Goal: Book appointment/travel/reservation

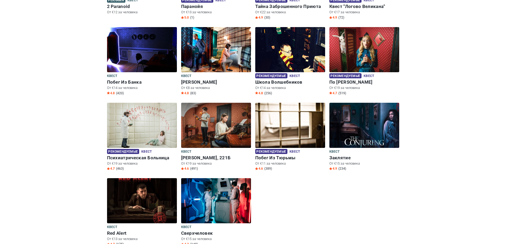
scroll to position [159, 0]
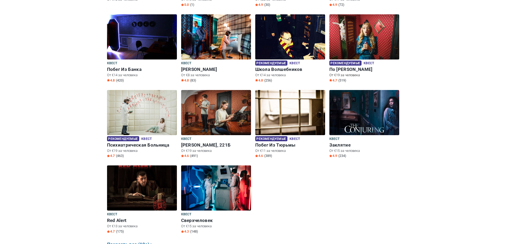
click at [339, 62] on span "Рекомендуемые" at bounding box center [345, 63] width 32 height 5
click at [364, 45] on img at bounding box center [364, 36] width 70 height 45
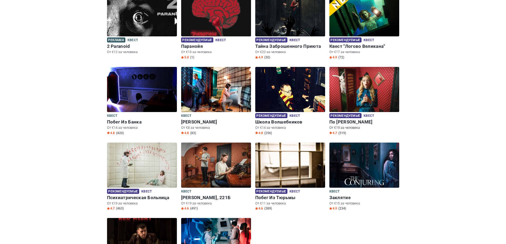
scroll to position [106, 0]
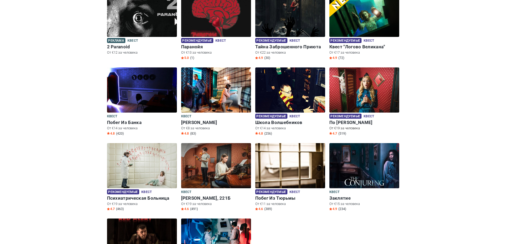
click at [357, 83] on img at bounding box center [364, 89] width 70 height 45
click at [347, 115] on span "Рекомендуемые" at bounding box center [345, 116] width 32 height 5
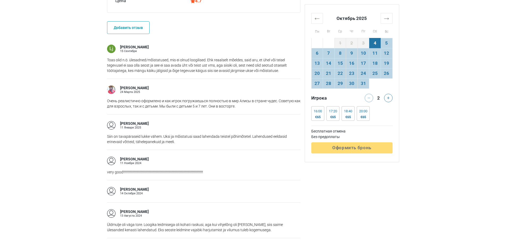
scroll to position [398, 0]
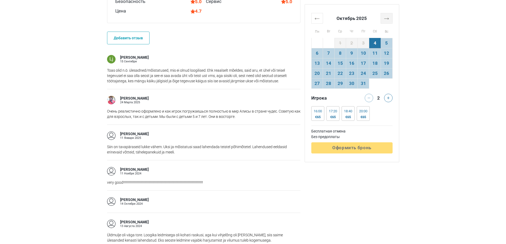
click at [389, 19] on th "→" at bounding box center [386, 18] width 12 height 10
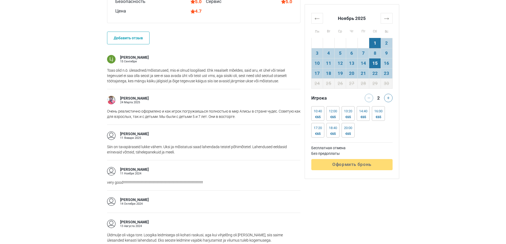
click at [376, 62] on td "15" at bounding box center [375, 63] width 12 height 10
click at [388, 98] on icon at bounding box center [388, 98] width 3 height 3
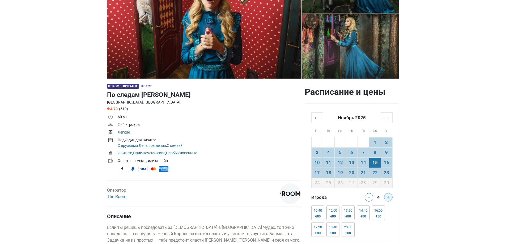
scroll to position [106, 0]
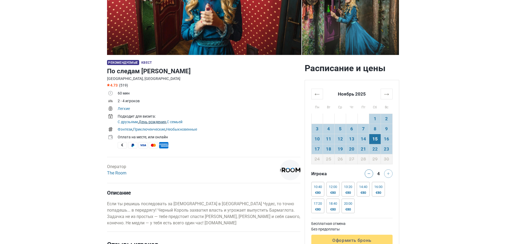
click at [145, 122] on link "День рождения" at bounding box center [152, 122] width 27 height 4
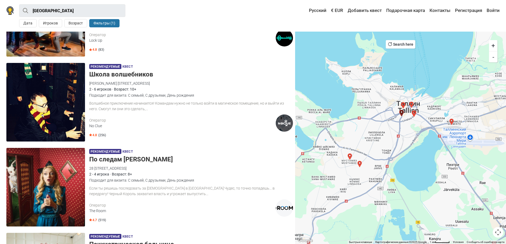
scroll to position [318, 0]
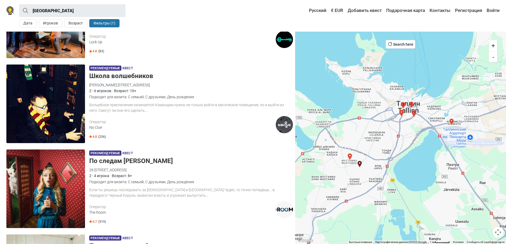
click at [105, 67] on span "Рекомендуемые" at bounding box center [105, 68] width 32 height 5
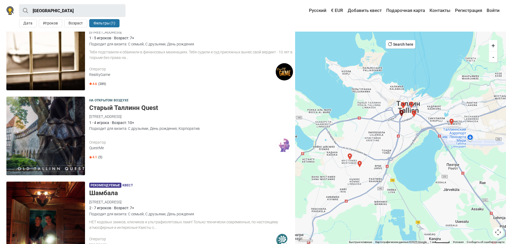
scroll to position [717, 0]
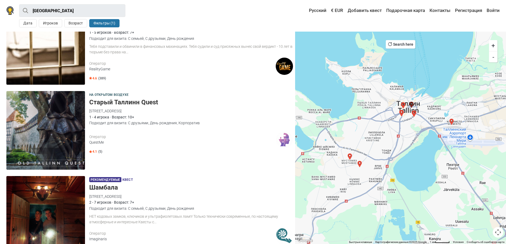
click at [101, 101] on h5 "Старый Таллинн Quest" at bounding box center [191, 102] width 204 height 8
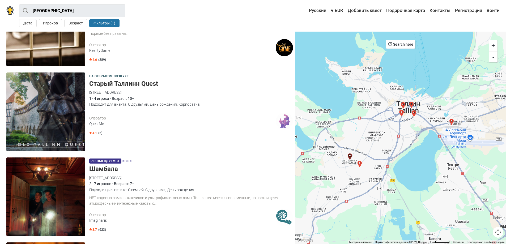
scroll to position [756, 0]
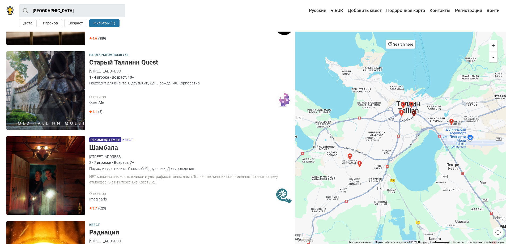
click at [100, 140] on span "Рекомендуемые" at bounding box center [105, 139] width 32 height 5
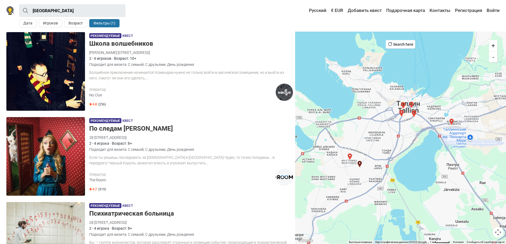
scroll to position [358, 0]
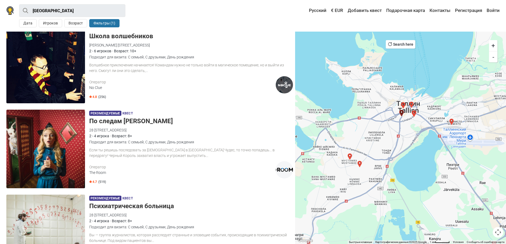
click at [98, 113] on span "Рекомендуемые" at bounding box center [105, 113] width 32 height 5
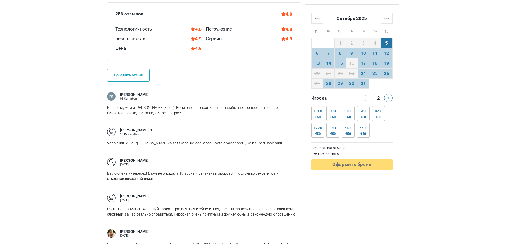
scroll to position [292, 0]
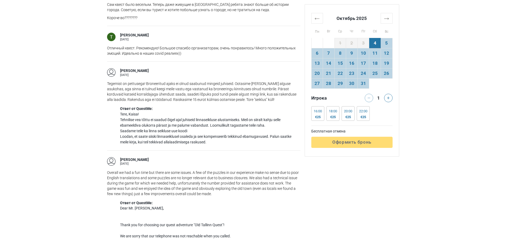
scroll to position [610, 0]
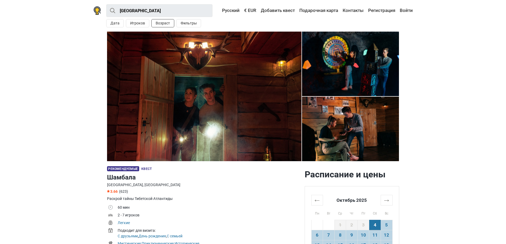
click at [159, 25] on button "Возраст" at bounding box center [162, 23] width 23 height 8
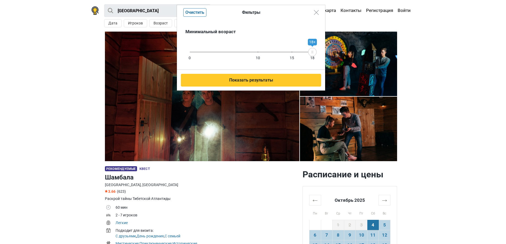
click at [245, 52] on div "0 10 15 18" at bounding box center [251, 51] width 123 height 1
drag, startPoint x: 244, startPoint y: 51, endPoint x: 238, endPoint y: 51, distance: 5.8
click at [238, 51] on rect at bounding box center [238, 52] width 0 height 3
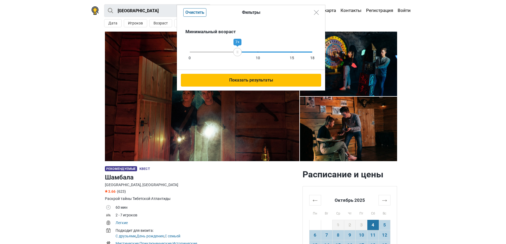
click at [252, 82] on button "Показать результаты" at bounding box center [251, 80] width 140 height 13
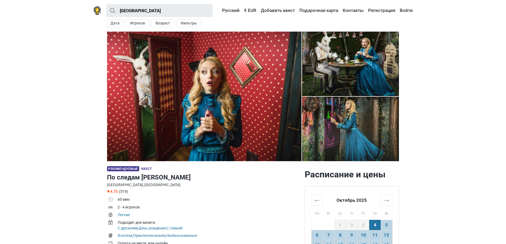
click at [342, 126] on img at bounding box center [350, 129] width 97 height 64
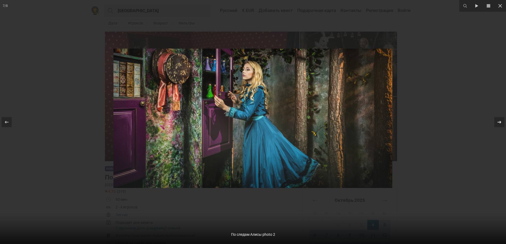
click at [498, 122] on icon at bounding box center [499, 122] width 6 height 6
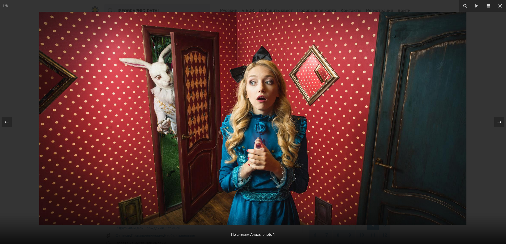
click at [498, 122] on icon at bounding box center [499, 122] width 6 height 6
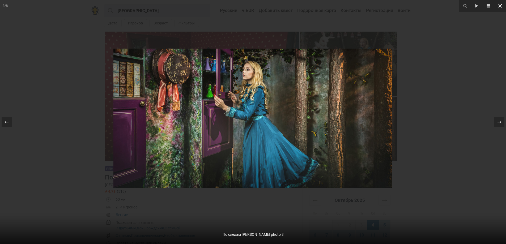
click at [499, 5] on icon at bounding box center [500, 6] width 4 height 4
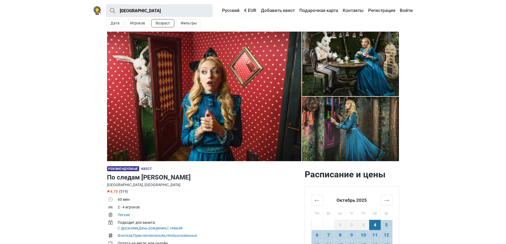
click at [161, 24] on button "Возраст" at bounding box center [162, 23] width 23 height 8
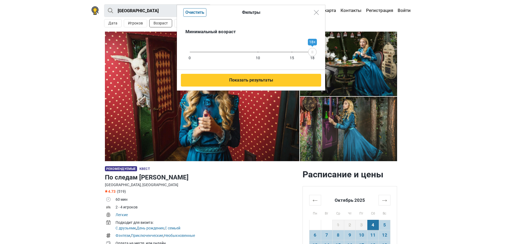
click at [161, 24] on div "Фильтры Очистить Минимальный возраст 0 10 15 18 18+ Показать результаты" at bounding box center [253, 122] width 506 height 244
click at [246, 52] on div "0 10 15 18" at bounding box center [251, 51] width 123 height 1
drag, startPoint x: 245, startPoint y: 52, endPoint x: 239, endPoint y: 52, distance: 6.1
click at [239, 52] on icon at bounding box center [239, 52] width 8 height 3
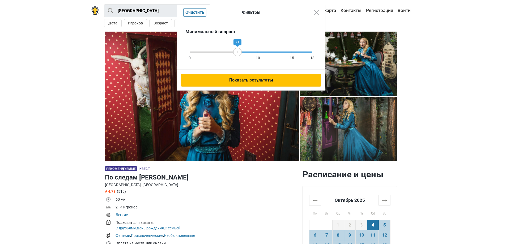
click at [256, 79] on button "Показать результаты" at bounding box center [251, 80] width 140 height 13
